Goal: Task Accomplishment & Management: Manage account settings

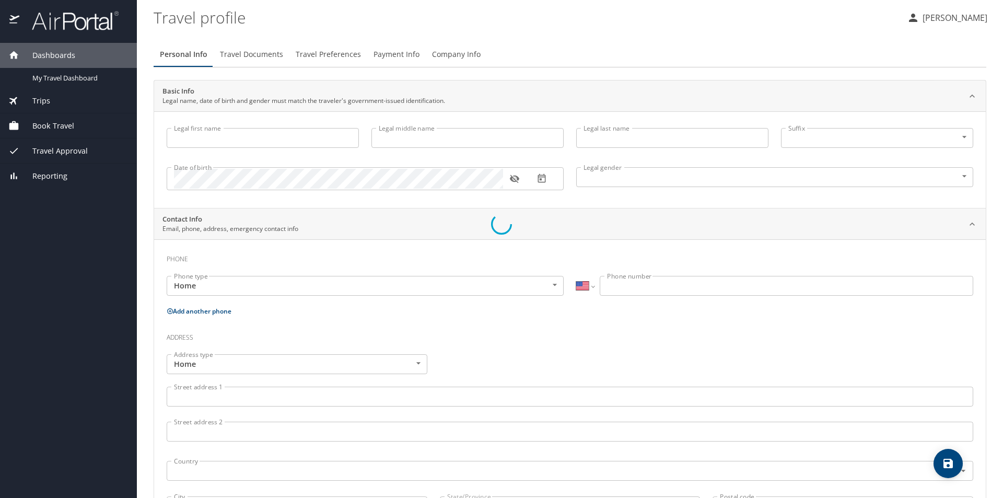
select select "US"
type input "[PERSON_NAME]"
type input "Mule"
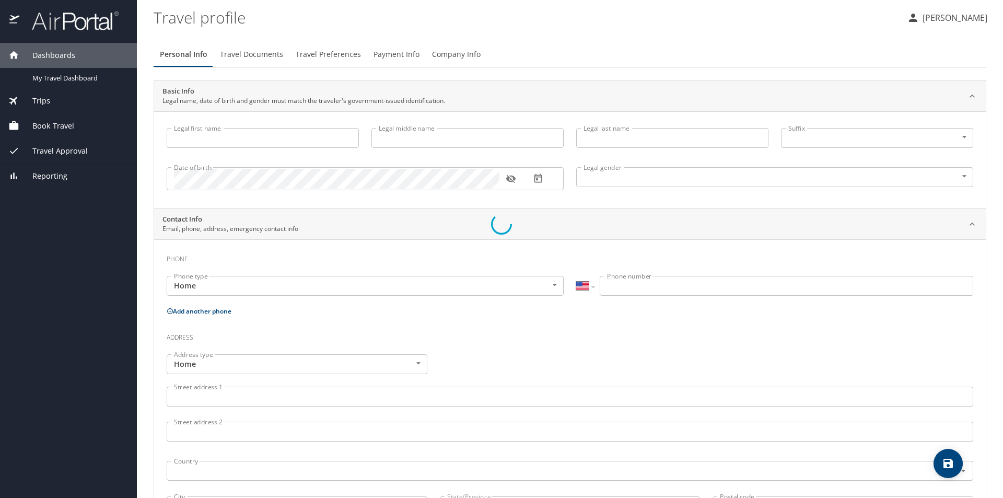
type input "[DEMOGRAPHIC_DATA]"
type input "[PERSON_NAME]"
type input "P. Mule"
type input "[PHONE_NUMBER]"
select select "US"
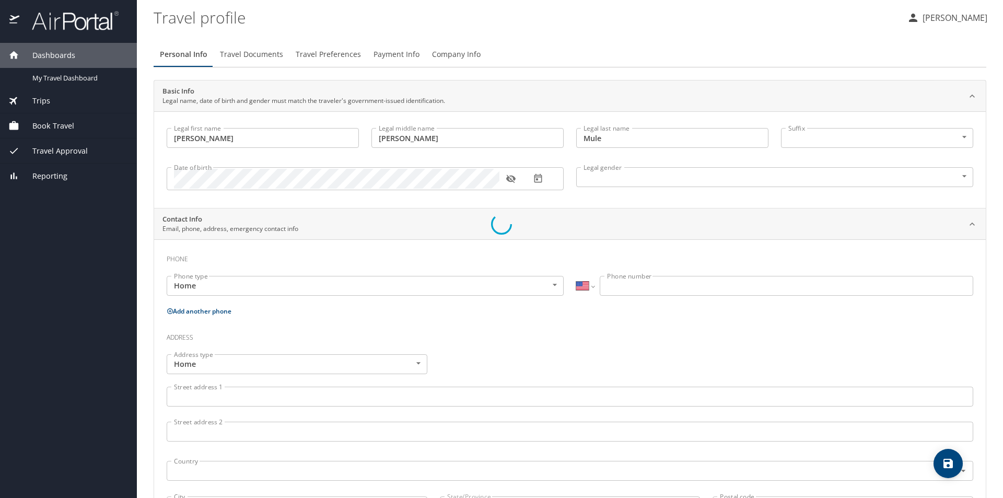
select select "US"
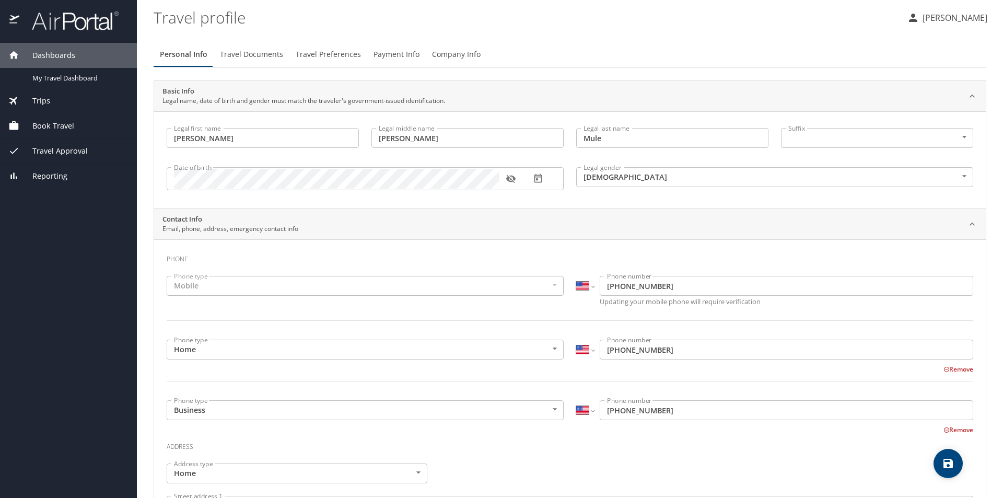
click at [952, 15] on p "[PERSON_NAME]" at bounding box center [953, 17] width 68 height 13
